Goal: Browse casually: Explore the website without a specific task or goal

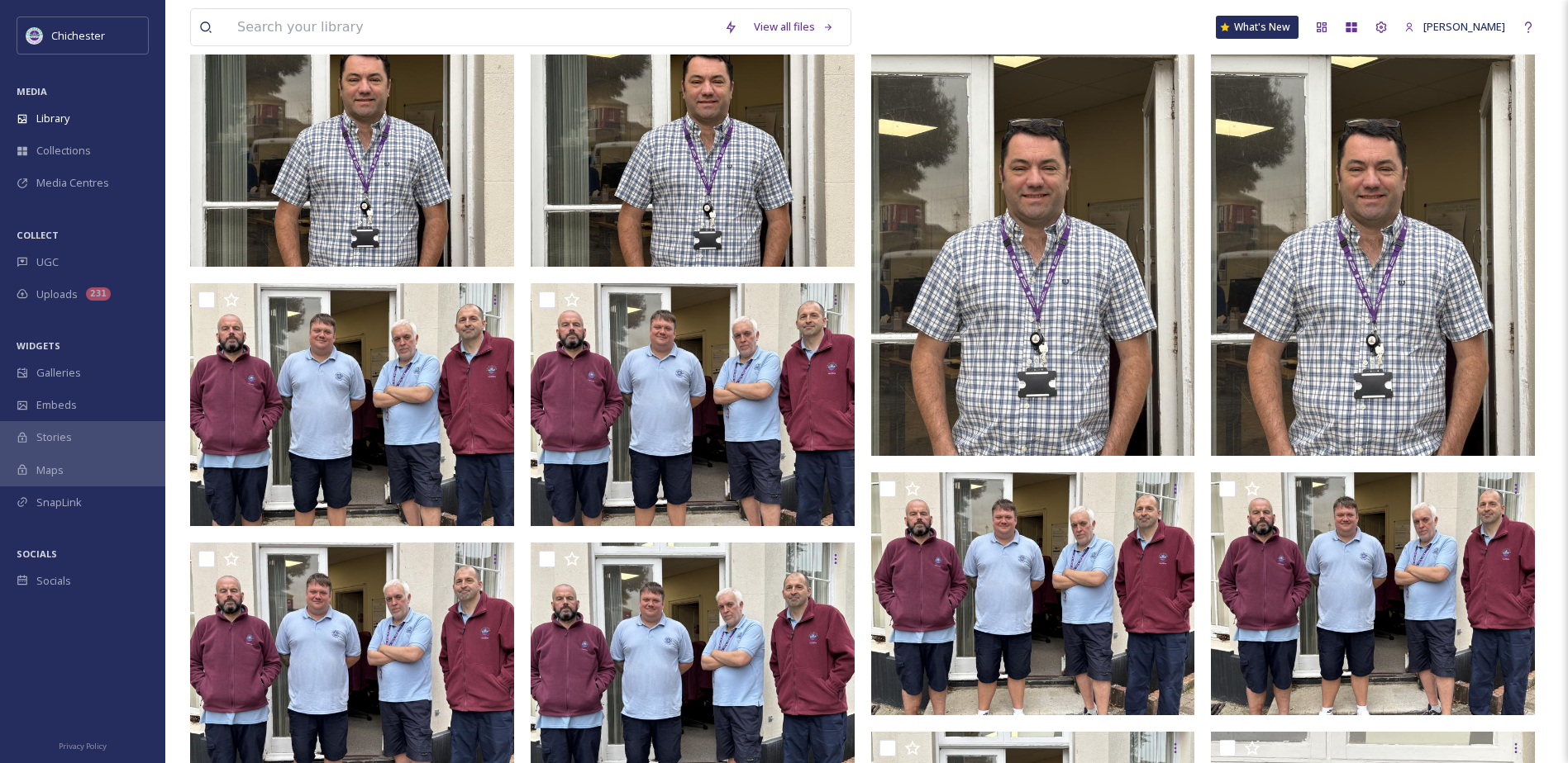
scroll to position [413, 0]
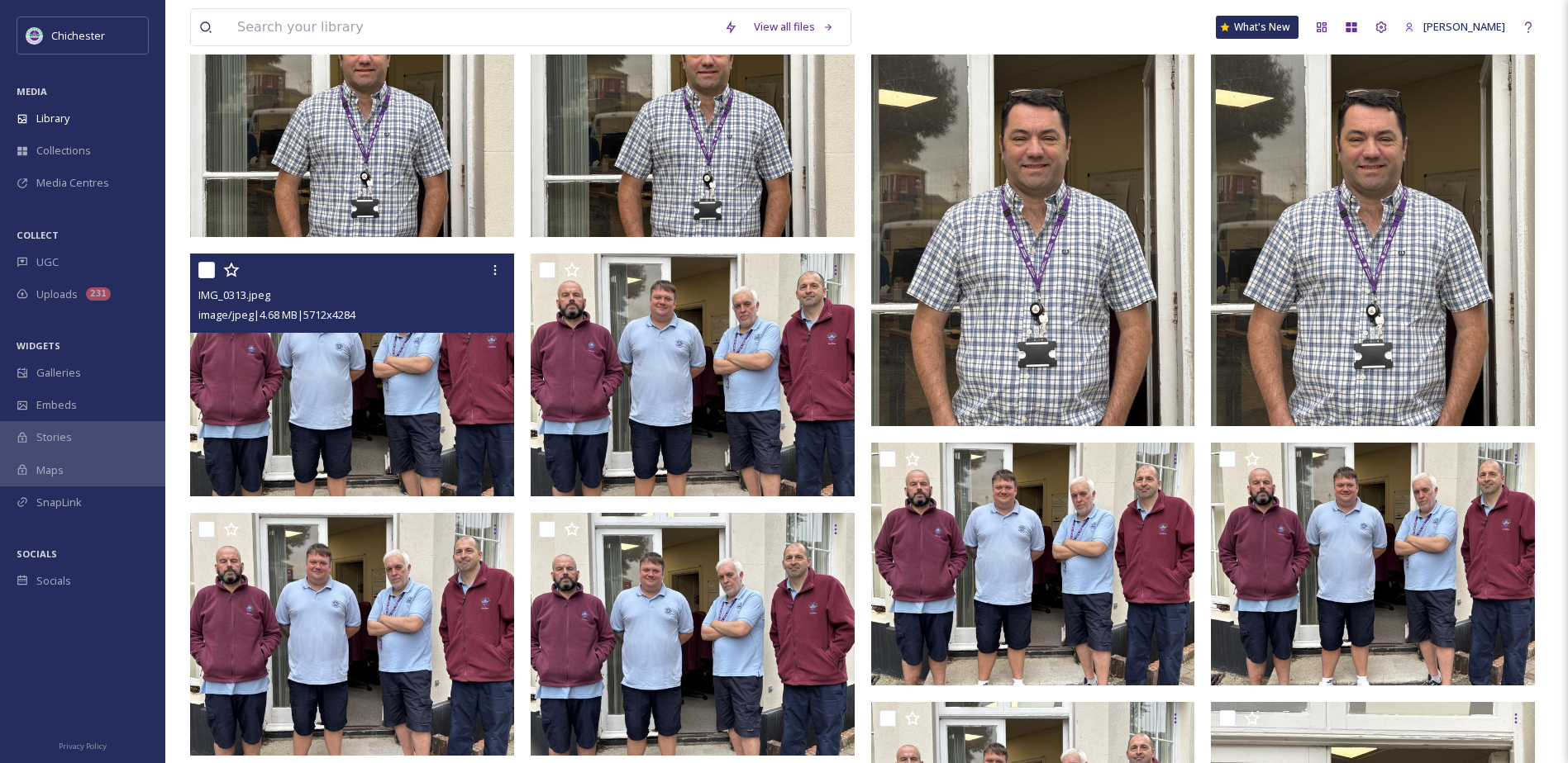
click at [257, 460] on img at bounding box center [352, 375] width 324 height 242
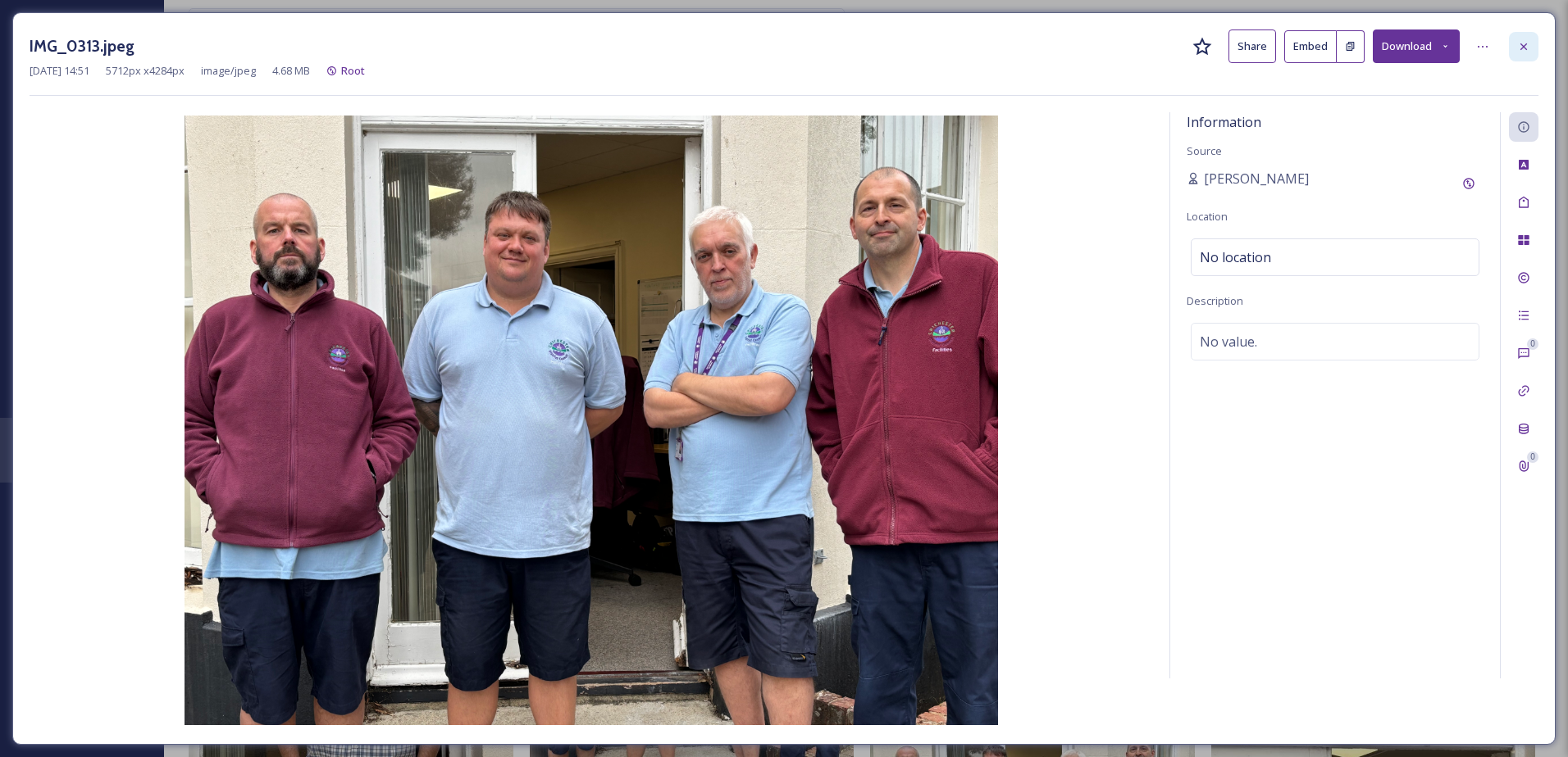
click at [1518, 44] on icon at bounding box center [1524, 47] width 13 height 13
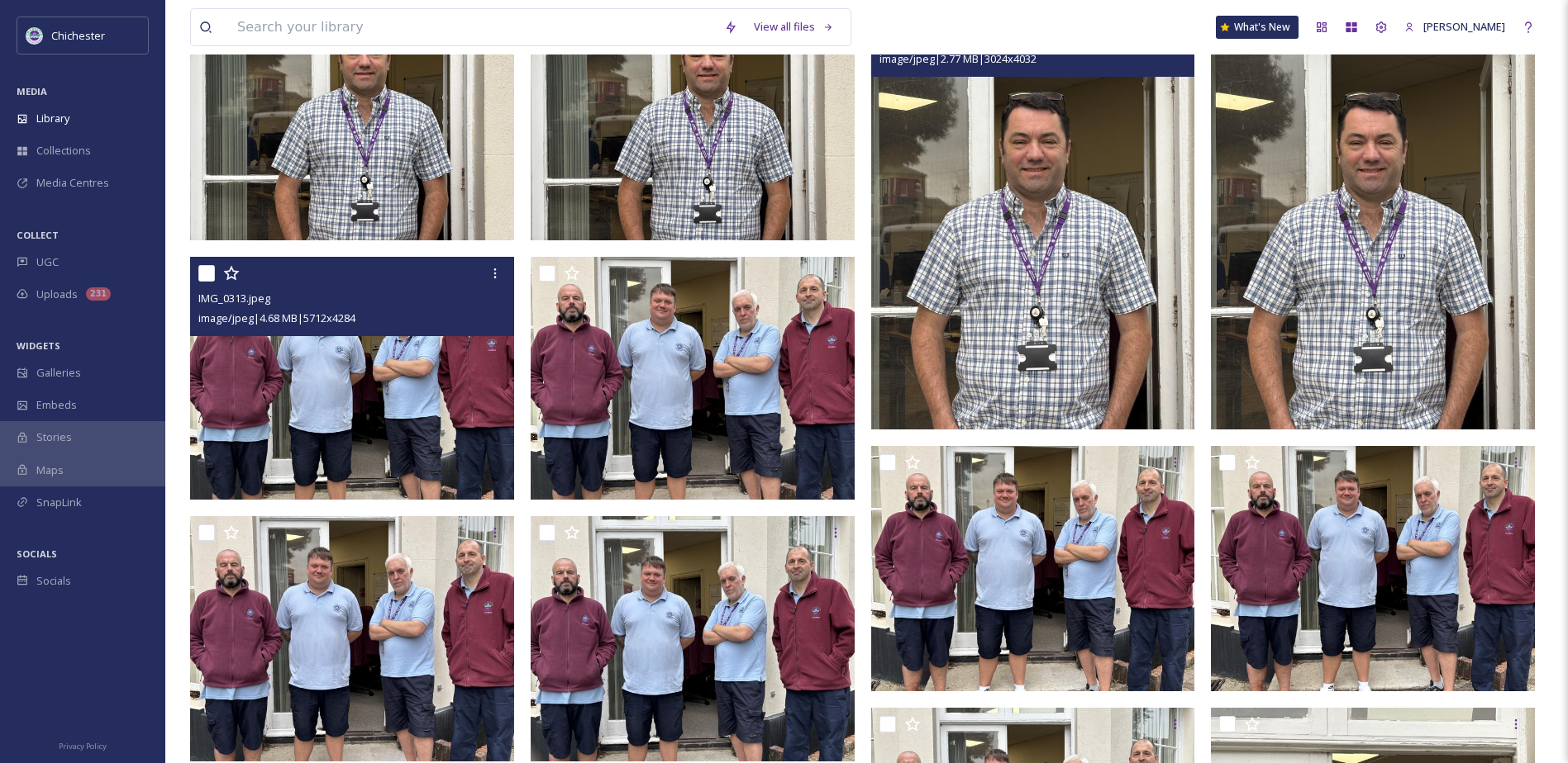
scroll to position [413, 0]
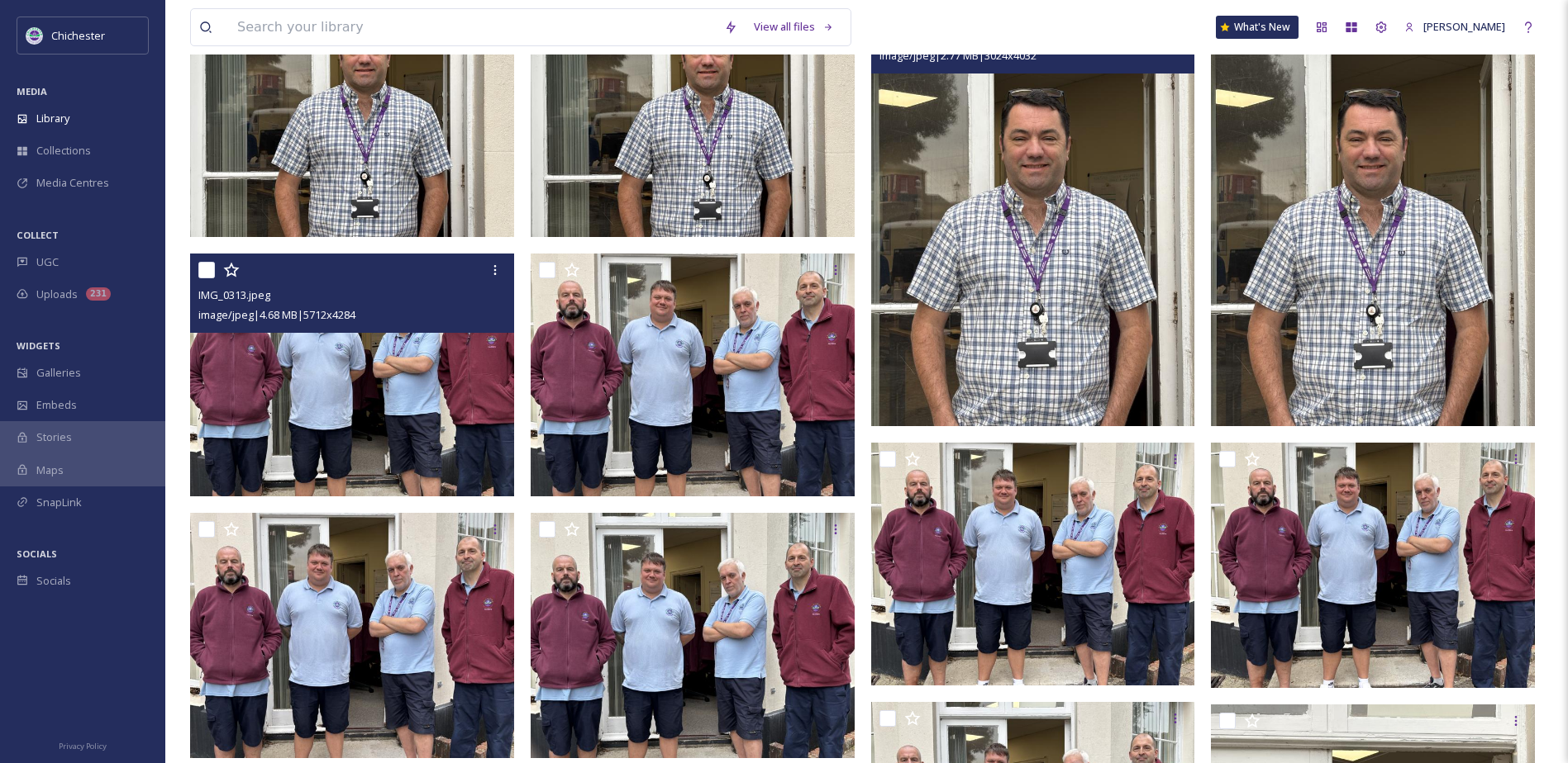
click at [997, 360] on img at bounding box center [1033, 210] width 324 height 431
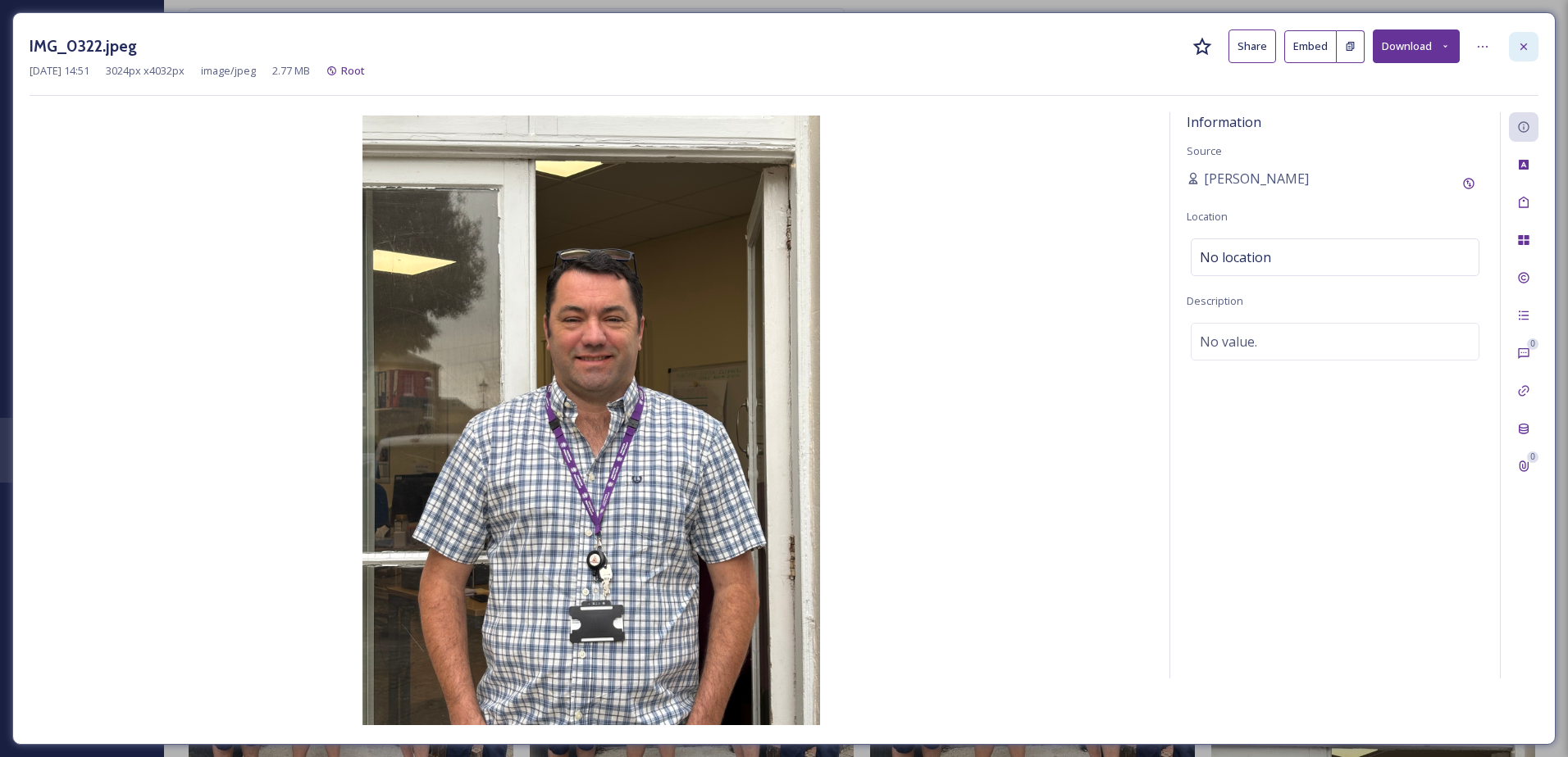
click at [1530, 46] on div at bounding box center [1523, 46] width 30 height 30
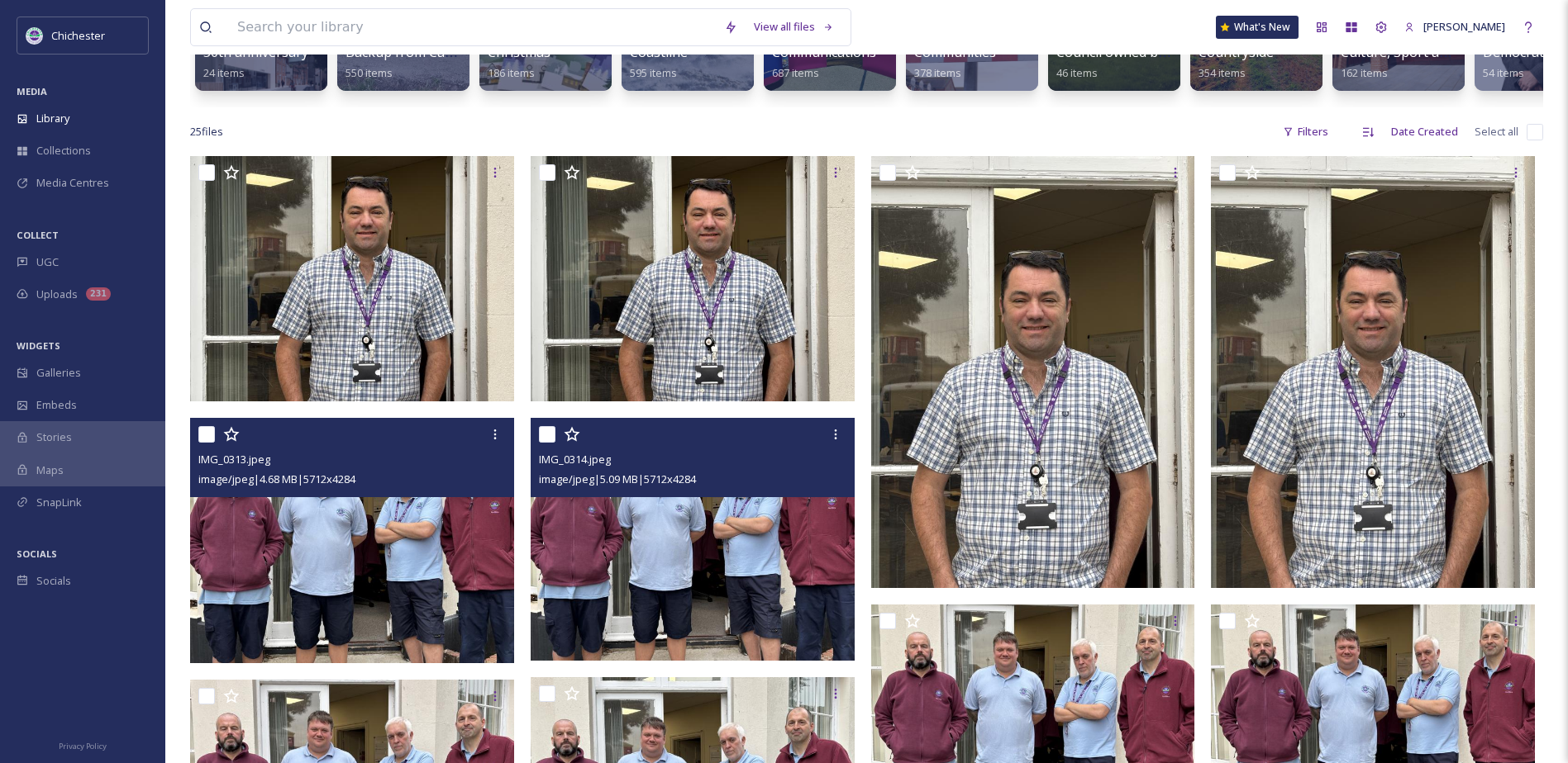
scroll to position [165, 0]
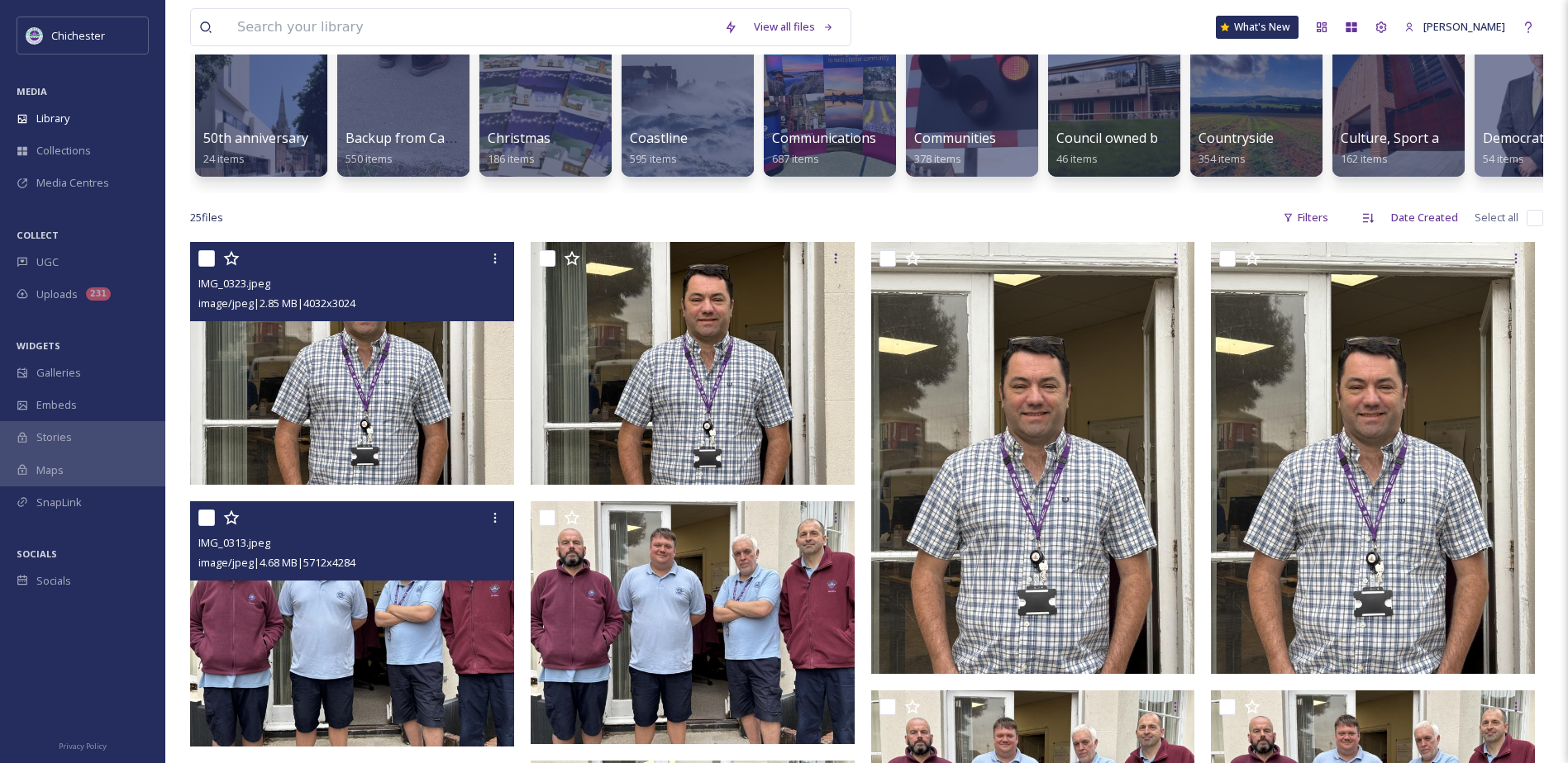
click at [307, 438] on img at bounding box center [352, 364] width 324 height 242
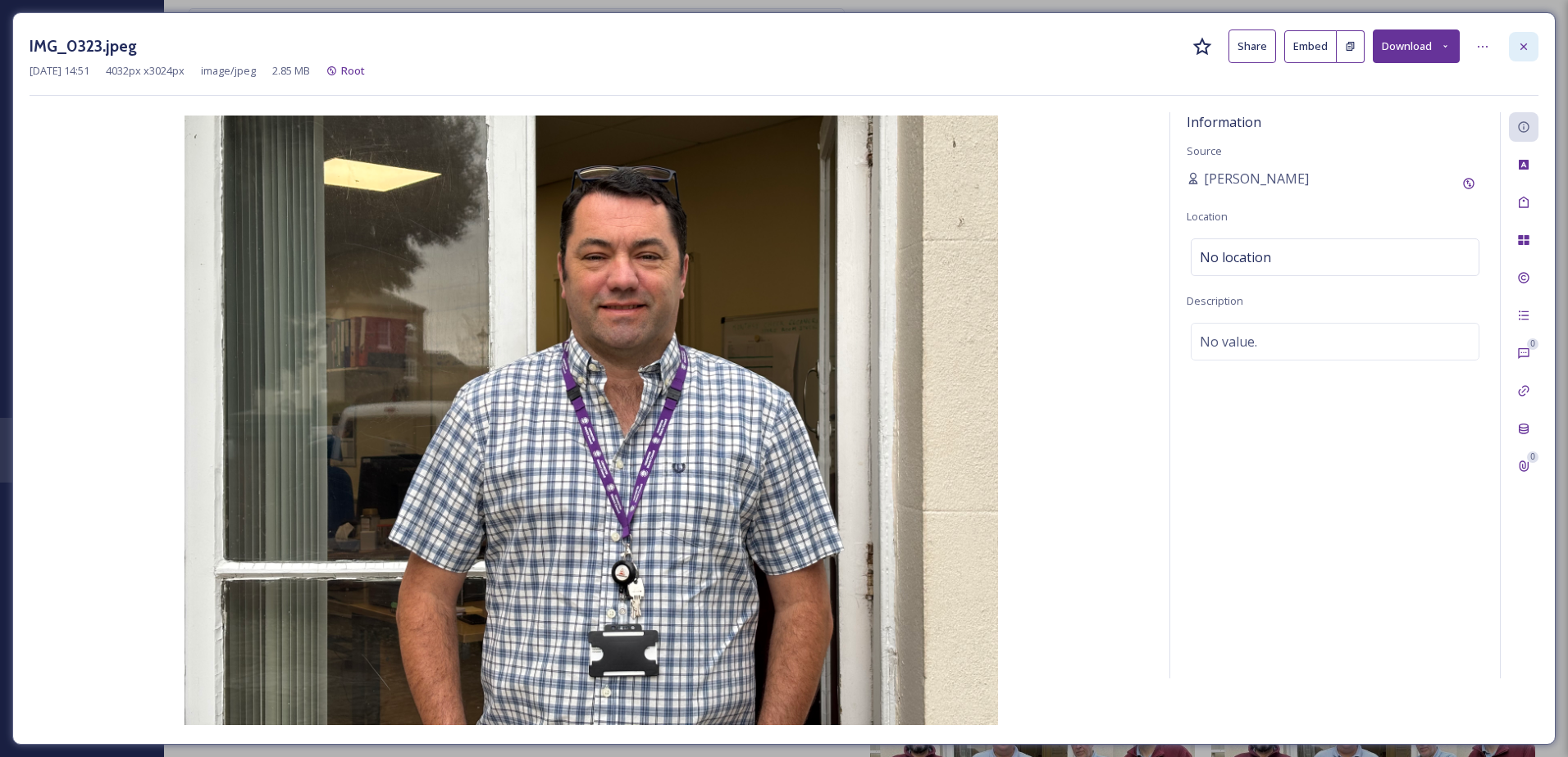
click at [1521, 45] on icon at bounding box center [1524, 47] width 13 height 13
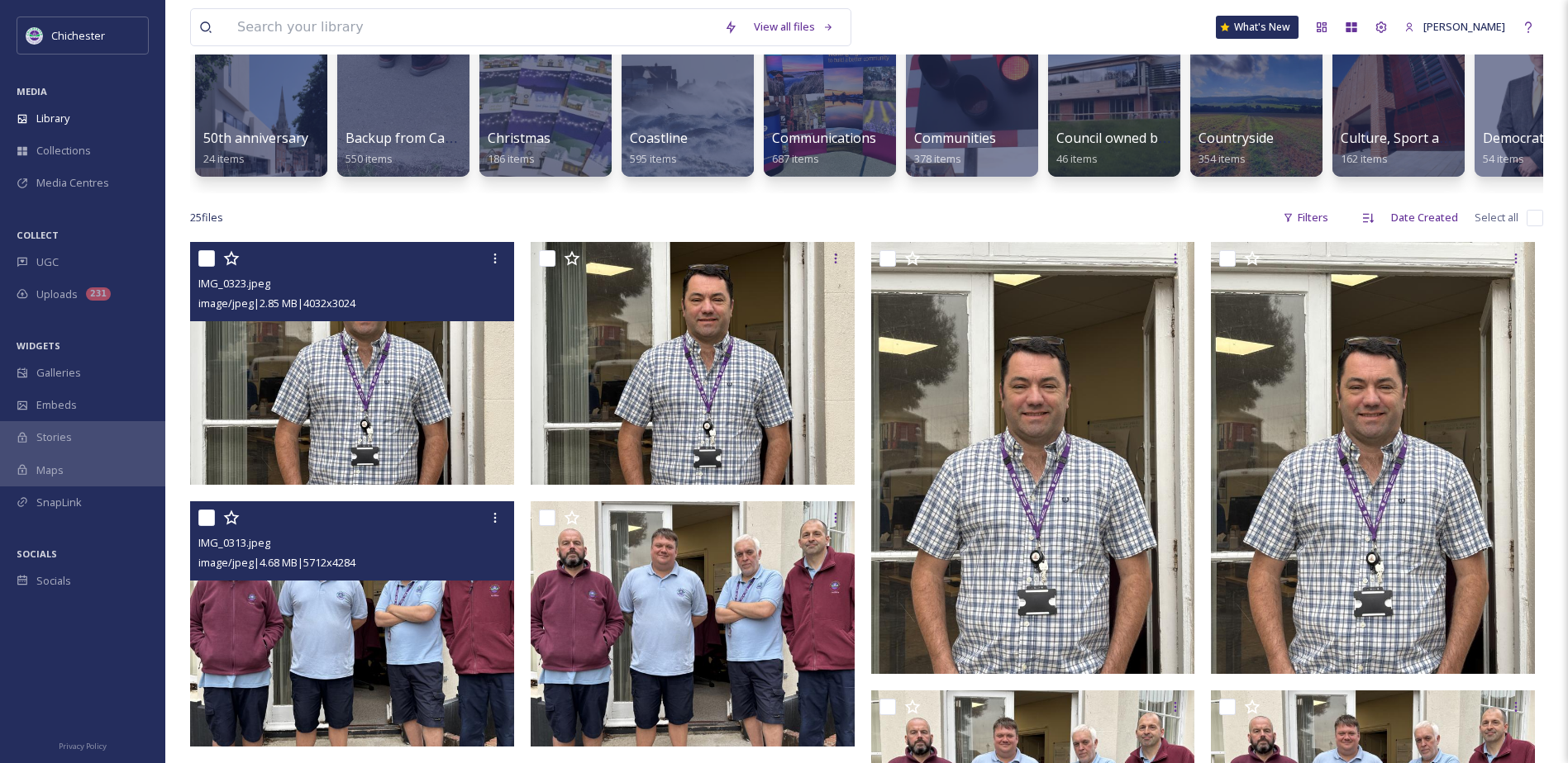
click at [858, 234] on div "25 file s Filters Date Created Select all" at bounding box center [867, 217] width 1353 height 32
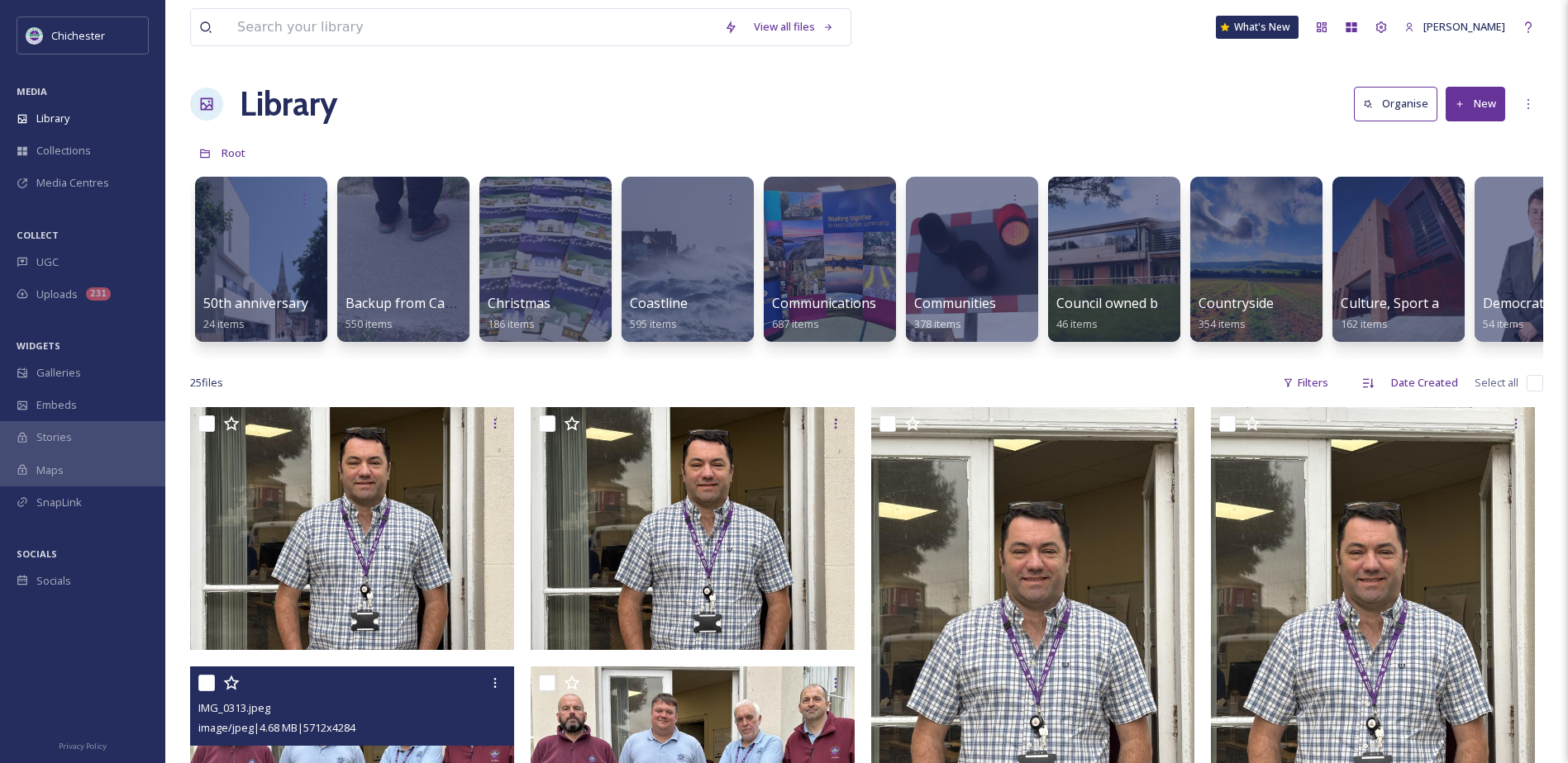
click at [493, 89] on div "Library Organise New" at bounding box center [867, 104] width 1353 height 50
